Goal: Check status: Check status

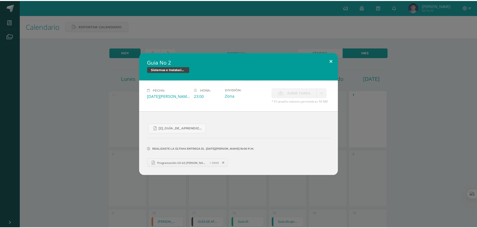
scroll to position [125, 0]
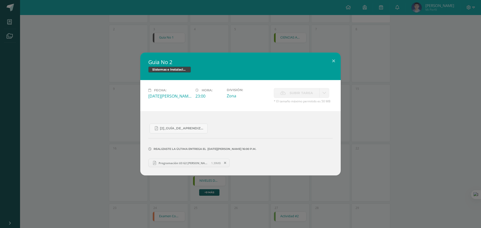
click at [345, 65] on div "Guia No 2 Sistemas e Instalación de Software (Desarrollo de Software) Fecha: Mi…" at bounding box center [240, 114] width 477 height 123
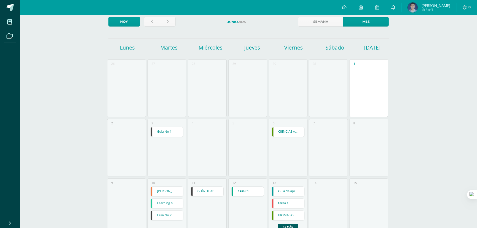
scroll to position [0, 0]
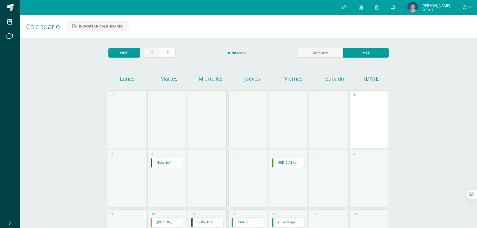
click at [163, 51] on link at bounding box center [168, 53] width 16 height 10
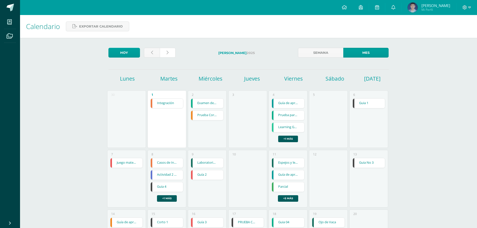
click at [163, 50] on link at bounding box center [168, 53] width 16 height 10
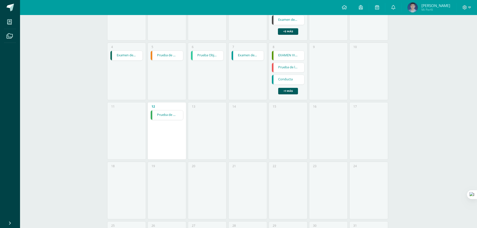
scroll to position [100, 0]
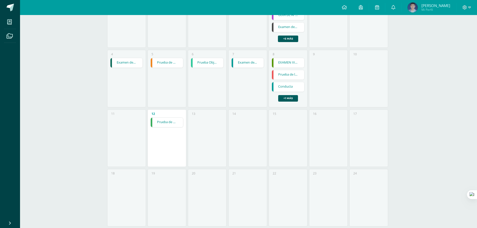
click at [284, 95] on div "EXAMEN III UNIDAD EXAMEN III UNIDAD Biología I y Laboratorio Cargando contenido…" at bounding box center [288, 80] width 33 height 44
click at [286, 95] on link "+1 más" at bounding box center [288, 98] width 20 height 7
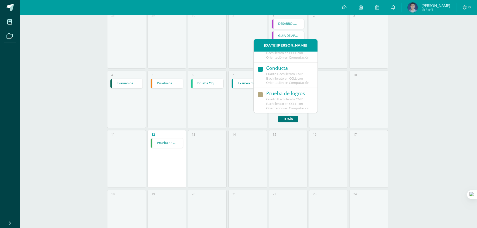
scroll to position [70, 0]
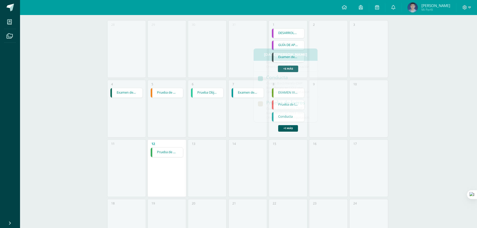
click at [185, 108] on div "5 Prueba de Logro Prueba de Logro Ciencias Sociales y Formación Ciudadana 4 Car…" at bounding box center [167, 109] width 39 height 58
click at [292, 130] on link "+1 más" at bounding box center [288, 128] width 20 height 7
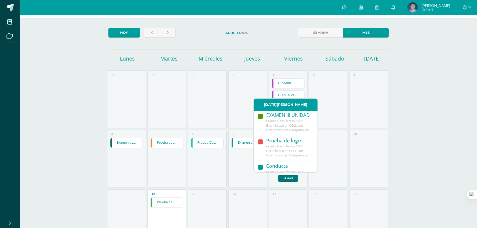
scroll to position [0, 0]
click at [175, 85] on div "29" at bounding box center [167, 99] width 39 height 58
